Goal: Entertainment & Leisure: Consume media (video, audio)

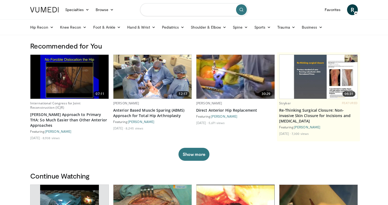
click at [172, 13] on input "Search topics, interventions" at bounding box center [194, 9] width 108 height 13
type input "**********"
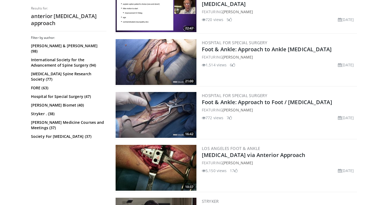
scroll to position [233, 0]
click at [208, 103] on link "Foot & Ankle: Approach to Foot / [MEDICAL_DATA]" at bounding box center [267, 101] width 130 height 7
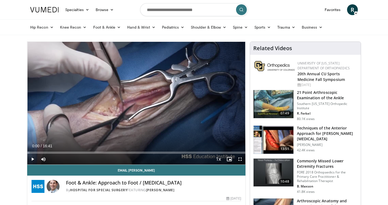
click at [32, 158] on span "Video Player" at bounding box center [32, 158] width 11 height 11
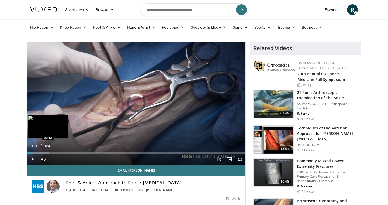
click at [30, 152] on div "Progress Bar" at bounding box center [30, 152] width 1 height 2
click at [28, 153] on div "Progress Bar" at bounding box center [28, 152] width 1 height 2
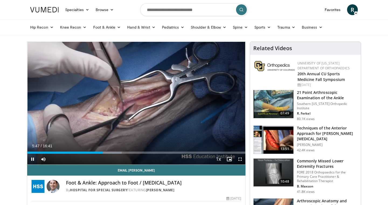
click at [239, 161] on span "Video Player" at bounding box center [240, 158] width 11 height 11
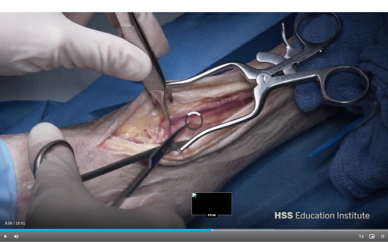
click at [212, 204] on div "Progress Bar" at bounding box center [212, 230] width 1 height 2
click at [202, 204] on div "Loaded : 71.52% 09:10 08:43" at bounding box center [194, 230] width 388 height 2
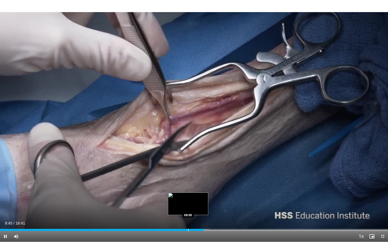
click at [188, 204] on div "Progress Bar" at bounding box center [188, 230] width 1 height 2
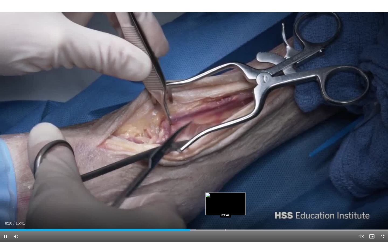
click at [225, 204] on div "Progress Bar" at bounding box center [225, 230] width 1 height 2
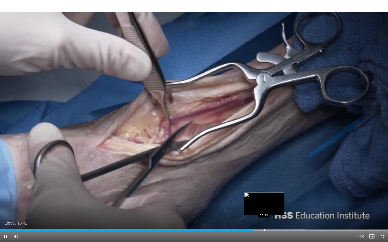
click at [264, 204] on div "Progress Bar" at bounding box center [264, 230] width 1 height 2
click at [277, 204] on div "Progress Bar" at bounding box center [277, 230] width 1 height 2
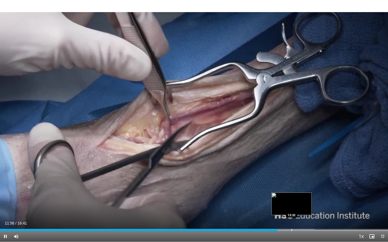
click at [291, 204] on video-js "**********" at bounding box center [194, 121] width 388 height 242
click at [290, 204] on div "Loaded : 82.80% 12:03 12:29" at bounding box center [194, 228] width 388 height 5
click at [298, 204] on div "Progress Bar" at bounding box center [298, 230] width 1 height 2
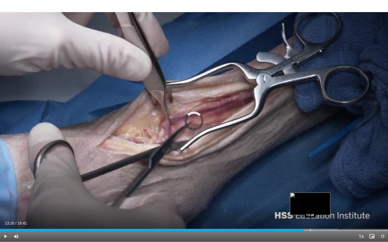
click at [310, 204] on div "Progress Bar" at bounding box center [310, 230] width 1 height 2
click at [316, 204] on div "Progress Bar" at bounding box center [316, 230] width 1 height 2
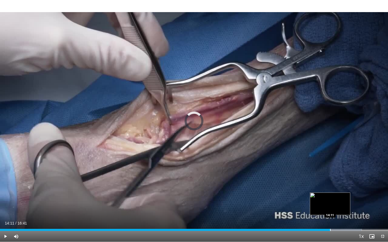
click at [330, 204] on div "Loaded : 93.23% 13:54 14:11" at bounding box center [194, 228] width 388 height 5
click at [339, 204] on div "Loaded : 93.86% 14:36 14:36" at bounding box center [194, 228] width 388 height 5
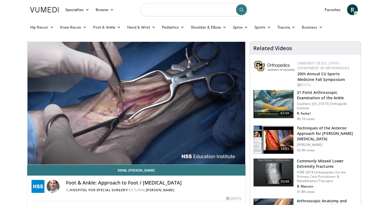
click at [166, 8] on input "Search topics, interventions" at bounding box center [194, 9] width 108 height 13
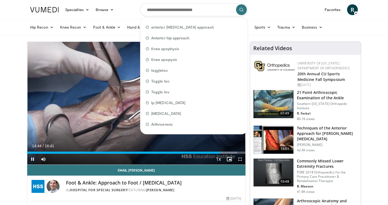
click at [31, 158] on span "Video Player" at bounding box center [32, 158] width 11 height 11
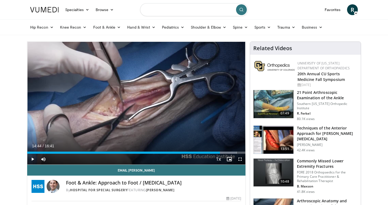
click at [178, 7] on input "Search topics, interventions" at bounding box center [194, 9] width 108 height 13
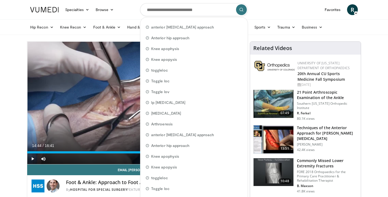
click at [285, 12] on nav "Specialties Adult & Family Medicine Allergy, [MEDICAL_DATA], Immunology Anesthe…" at bounding box center [194, 9] width 334 height 19
